Goal: Information Seeking & Learning: Compare options

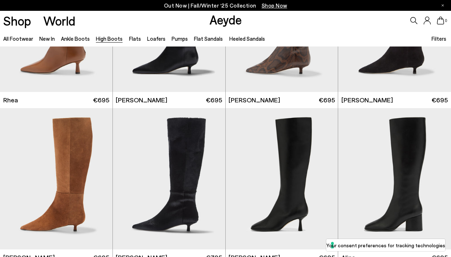
scroll to position [732, 0]
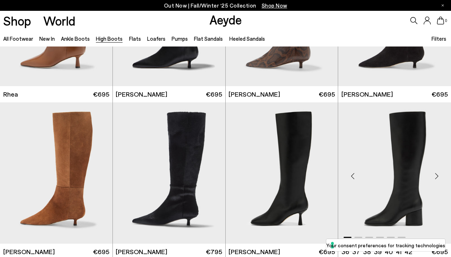
click at [437, 175] on div "Next slide" at bounding box center [437, 176] width 22 height 22
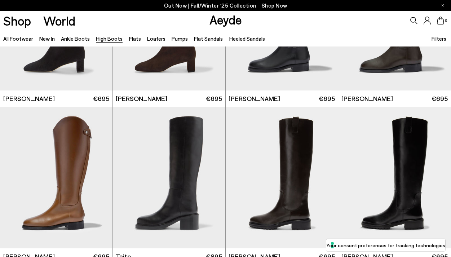
scroll to position [1268, 0]
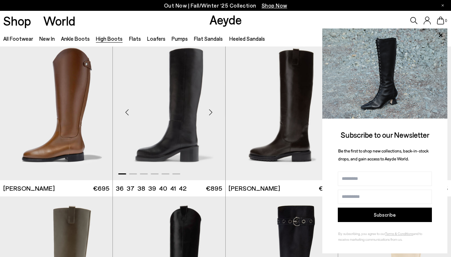
click at [210, 112] on div "Next slide" at bounding box center [211, 112] width 22 height 22
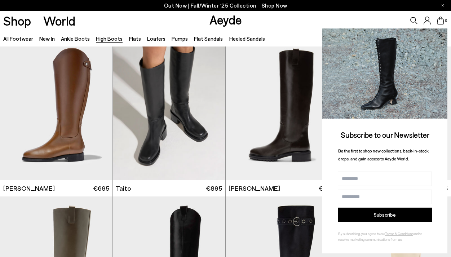
click at [440, 35] on icon at bounding box center [441, 35] width 4 height 4
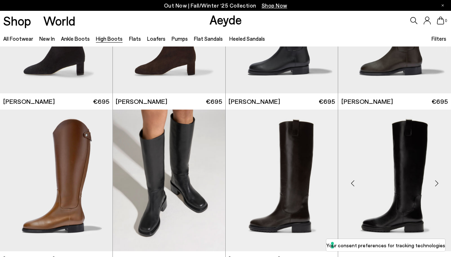
scroll to position [1265, 0]
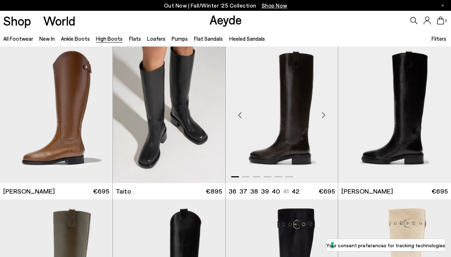
click at [322, 115] on div "Next slide" at bounding box center [323, 115] width 22 height 22
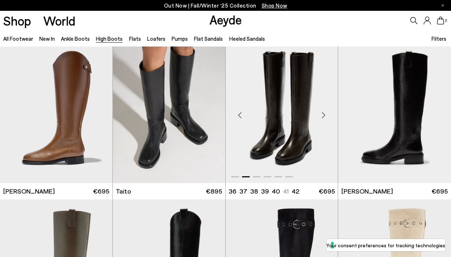
click at [323, 113] on div "Next slide" at bounding box center [323, 115] width 22 height 22
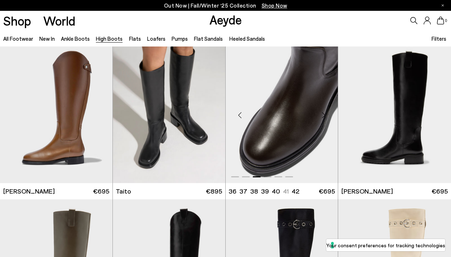
click at [322, 114] on div "Next slide" at bounding box center [323, 115] width 22 height 22
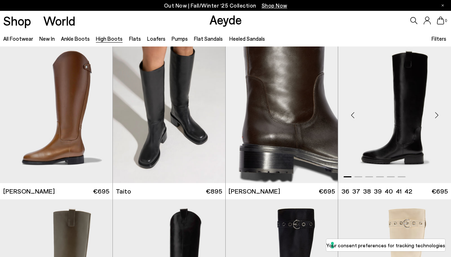
click at [437, 115] on div "Next slide" at bounding box center [437, 115] width 22 height 22
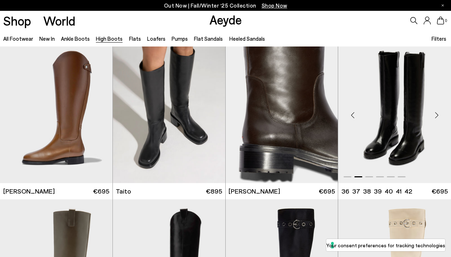
click at [436, 115] on div "Next slide" at bounding box center [437, 115] width 22 height 22
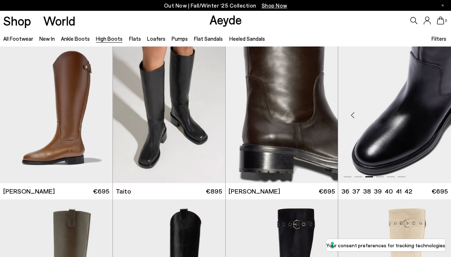
click at [437, 120] on div "Next slide" at bounding box center [437, 115] width 22 height 22
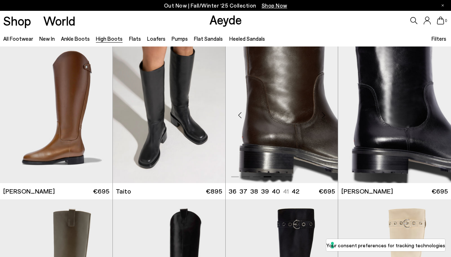
click at [329, 120] on div "Next slide" at bounding box center [323, 115] width 22 height 22
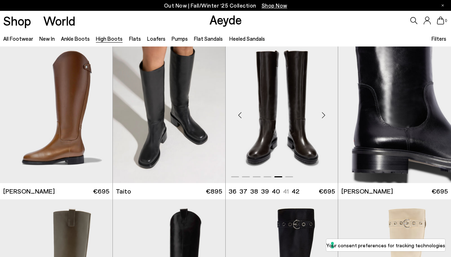
click at [328, 117] on div "Next slide" at bounding box center [323, 115] width 22 height 22
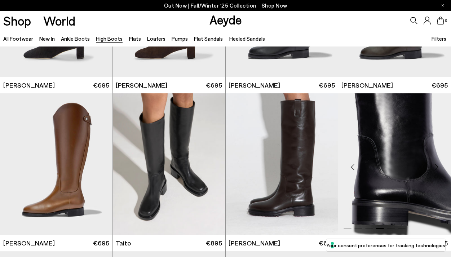
scroll to position [1215, 0]
